Goal: Task Accomplishment & Management: Complete application form

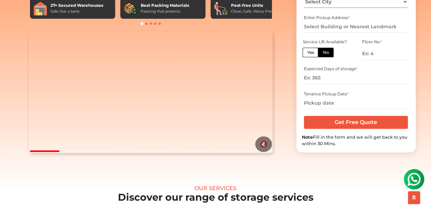
click at [362, 8] on select "Select City [GEOGRAPHIC_DATA] [GEOGRAPHIC_DATA] [GEOGRAPHIC_DATA] [GEOGRAPHIC_D…" at bounding box center [356, 2] width 104 height 12
select select "[GEOGRAPHIC_DATA]"
click at [304, 8] on select "Select City [GEOGRAPHIC_DATA] [GEOGRAPHIC_DATA] [GEOGRAPHIC_DATA] [GEOGRAPHIC_D…" at bounding box center [356, 2] width 104 height 12
click at [342, 33] on input "text" at bounding box center [356, 27] width 104 height 12
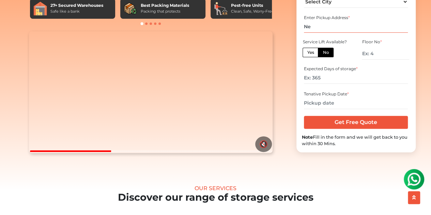
type input "N"
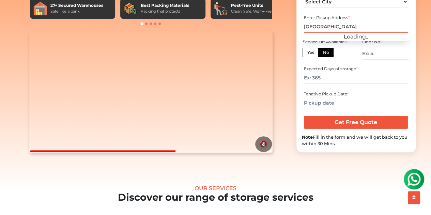
click at [304, 116] on input "Get Free Quote" at bounding box center [356, 122] width 104 height 13
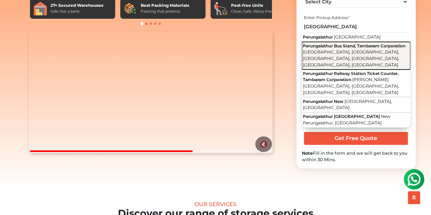
click at [340, 60] on span "[GEOGRAPHIC_DATA], [GEOGRAPHIC_DATA], [GEOGRAPHIC_DATA], [GEOGRAPHIC_DATA], [GE…" at bounding box center [351, 58] width 96 height 18
type input "Perungalathur Bus Stand, Tambaram Corporation, [GEOGRAPHIC_DATA], [GEOGRAPHIC_D…"
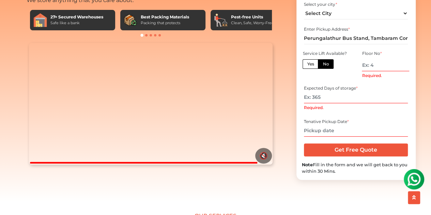
scroll to position [59, 0]
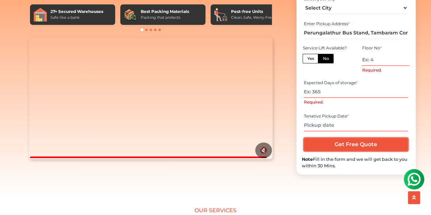
click at [366, 146] on input "Get Free Quote" at bounding box center [356, 144] width 104 height 13
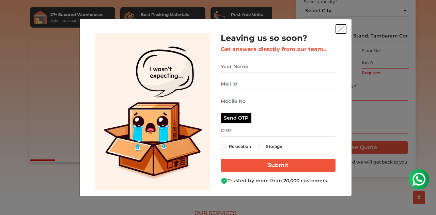
click at [342, 27] on img "get free quote dialog" at bounding box center [341, 29] width 6 height 6
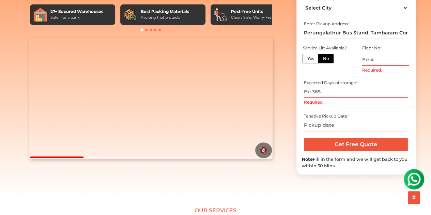
click at [82, 24] on div "27+ Secured Warehouses Safe like a bank" at bounding box center [72, 14] width 85 height 20
click at [65, 17] on div "Safe like a bank" at bounding box center [76, 18] width 53 height 6
